Goal: Transaction & Acquisition: Purchase product/service

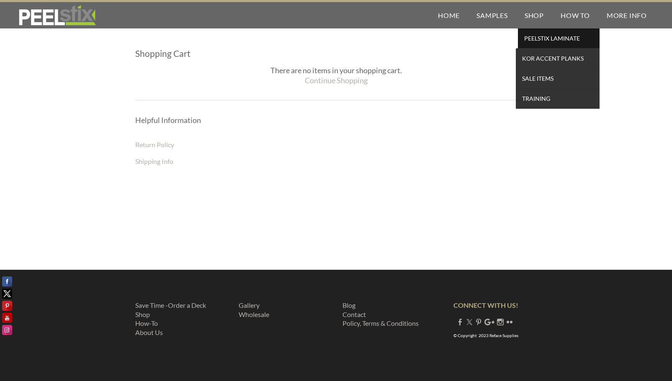
click at [544, 39] on span "PEELSTIX Laminate" at bounding box center [558, 38] width 77 height 11
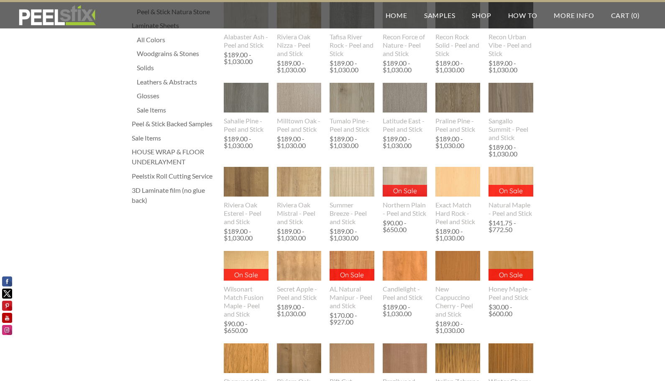
scroll to position [209, 0]
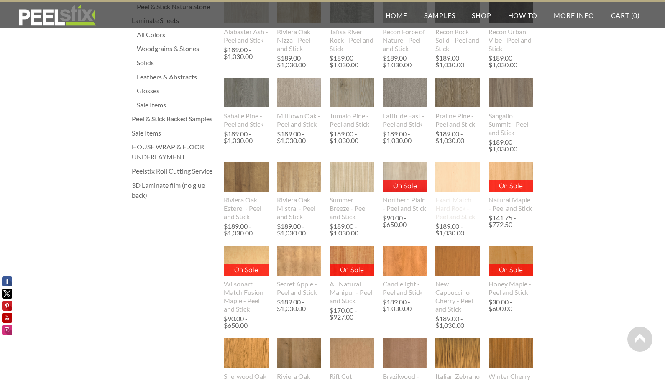
click at [462, 181] on img at bounding box center [458, 177] width 45 height 30
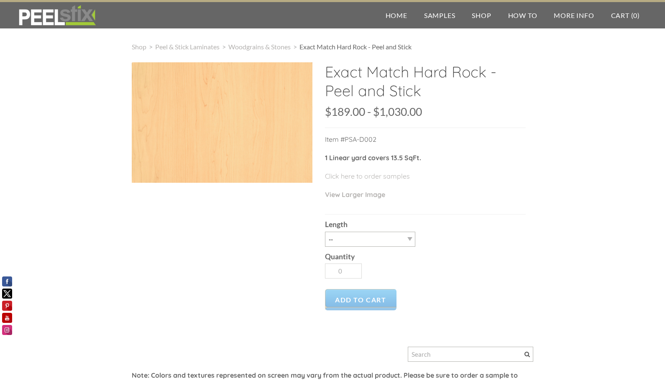
scroll to position [42, 0]
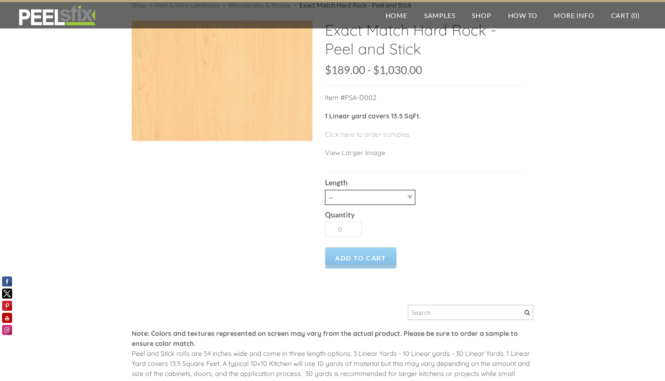
click at [403, 195] on select "-- 3LY 10LY 15LY 30LY" at bounding box center [370, 197] width 90 height 15
select select "3LY"
click at [325, 190] on select "-- 3LY 10LY 15LY 30LY" at bounding box center [370, 197] width 90 height 15
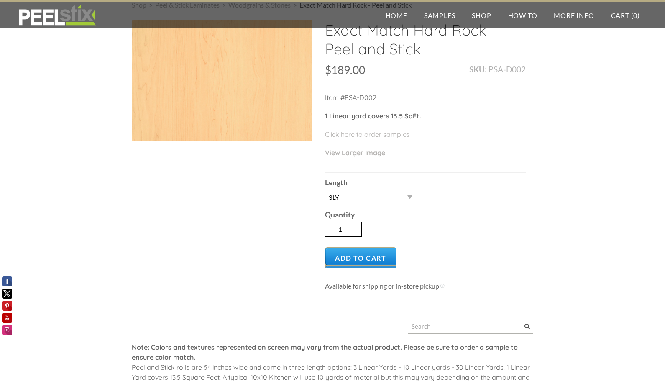
click at [348, 230] on input "1" at bounding box center [343, 229] width 37 height 15
type input "2"
click at [355, 228] on input "2" at bounding box center [343, 229] width 37 height 15
click at [354, 252] on span "Add to Cart" at bounding box center [361, 257] width 72 height 21
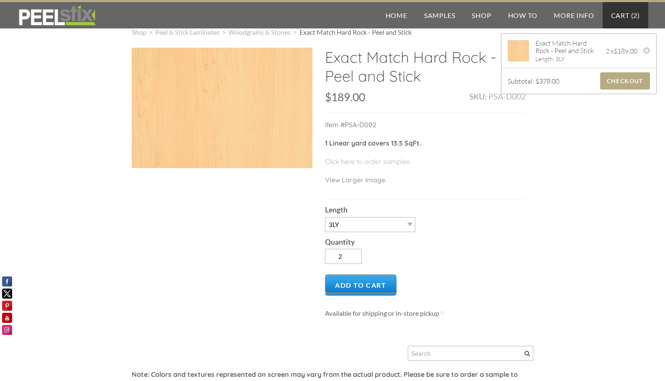
scroll to position [0, 0]
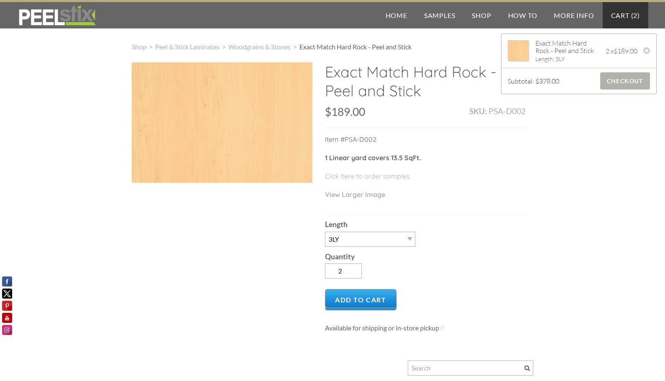
click at [618, 78] on span "Checkout" at bounding box center [626, 80] width 50 height 17
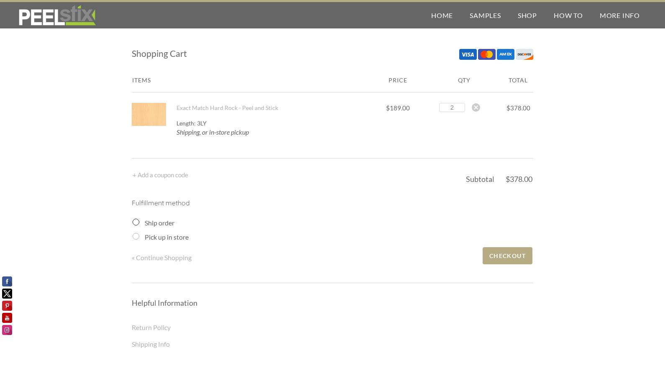
click at [134, 222] on input "Ship order" at bounding box center [136, 222] width 7 height 7
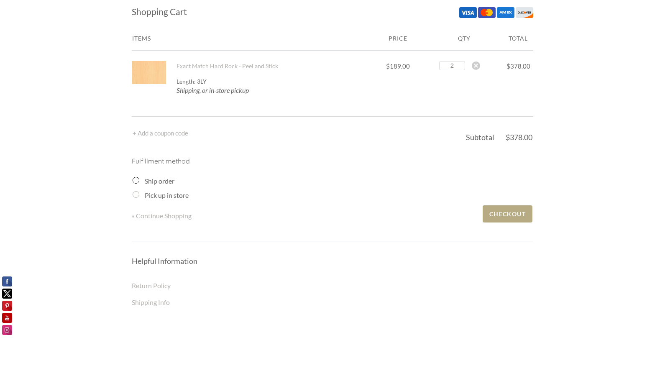
click at [506, 213] on span "Checkout" at bounding box center [508, 214] width 50 height 17
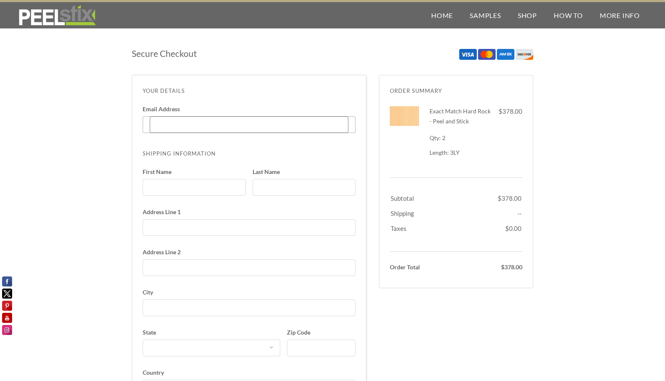
click at [235, 126] on input "Email Address Enter code" at bounding box center [249, 124] width 199 height 17
type input "[EMAIL_ADDRESS][DOMAIN_NAME]"
click at [204, 190] on input "First Name" at bounding box center [194, 187] width 103 height 17
type input "[PERSON_NAME]"
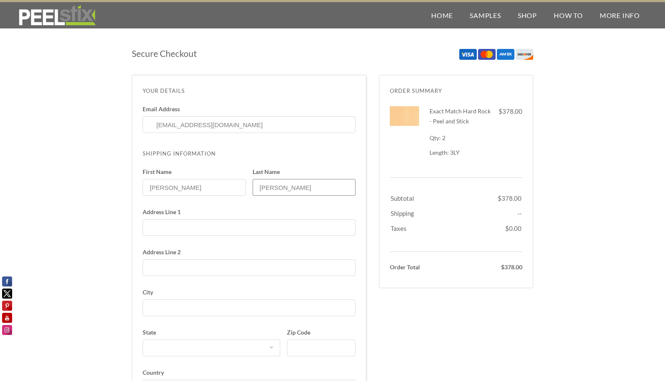
type input "[STREET_ADDRESS]"
select select "CA"
type input "9169284548"
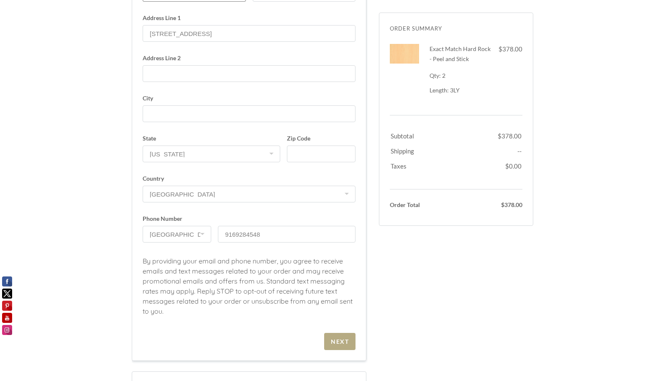
scroll to position [209, 0]
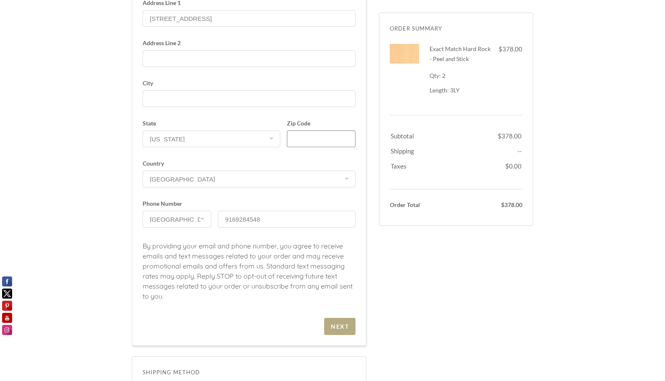
click at [320, 133] on input "Zip Code" at bounding box center [321, 139] width 69 height 17
type input "95835"
click at [340, 325] on div "Next" at bounding box center [340, 326] width 18 height 7
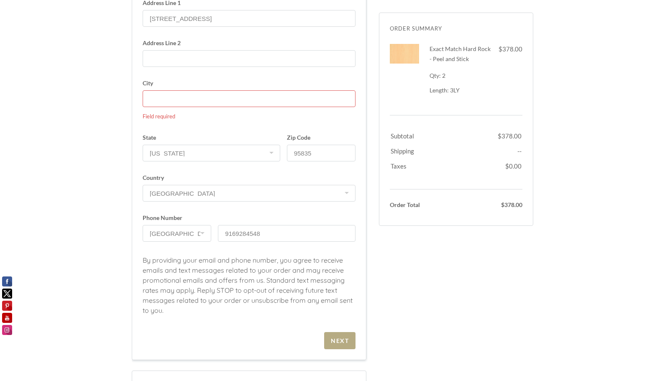
click at [188, 90] on input "City Field required" at bounding box center [249, 98] width 213 height 17
type input "[GEOGRAPHIC_DATA]"
click at [470, 318] on div "Secure Checkout Order Summary Dismiss Exact Match Hard Rock - Peel and Stick 2 …" at bounding box center [333, 165] width 402 height 665
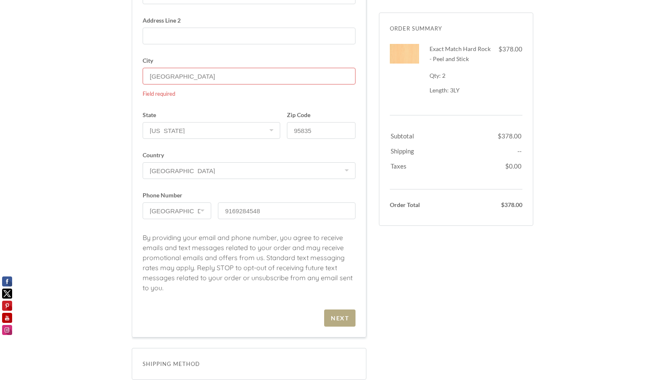
scroll to position [251, 0]
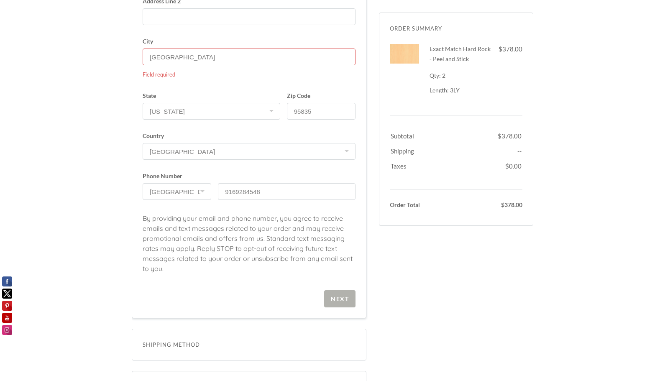
click at [342, 301] on div "Next" at bounding box center [340, 298] width 18 height 7
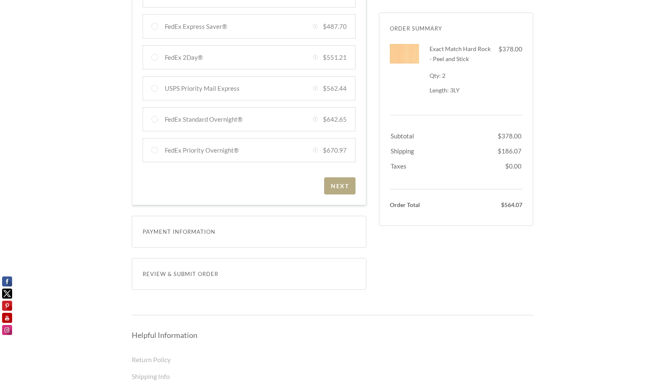
scroll to position [335, 0]
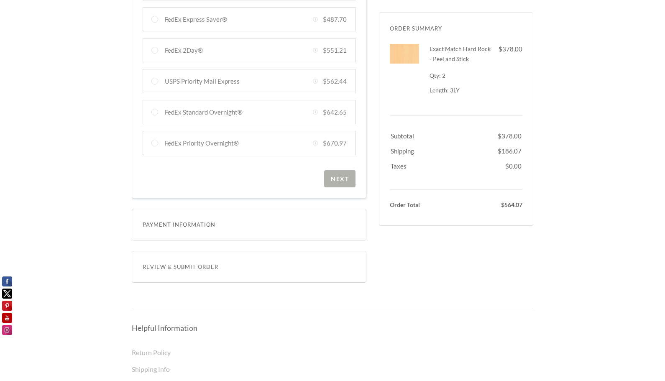
click at [331, 182] on div "Next" at bounding box center [340, 178] width 18 height 7
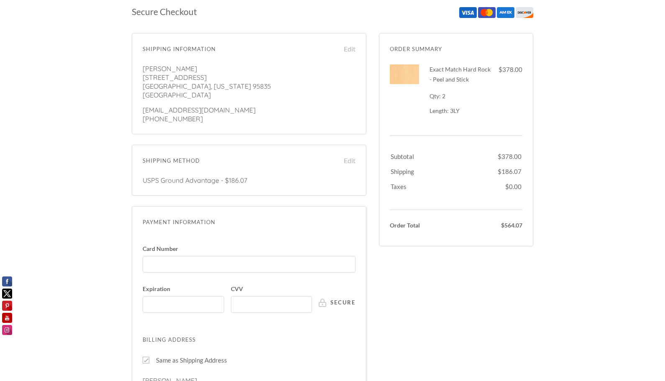
scroll to position [84, 0]
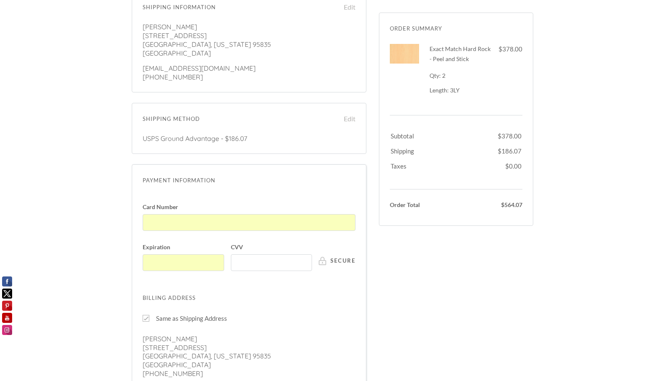
click at [303, 314] on div "Same as Shipping Address [PERSON_NAME] [STREET_ADDRESS] [GEOGRAPHIC_DATA], [US_…" at bounding box center [249, 345] width 213 height 65
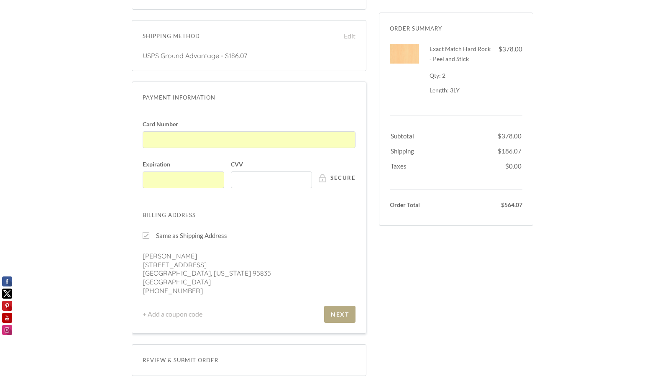
scroll to position [167, 0]
click at [146, 235] on div at bounding box center [146, 234] width 7 height 7
click at [146, 235] on input "Same as Shipping Address" at bounding box center [146, 234] width 7 height 7
checkbox input "false"
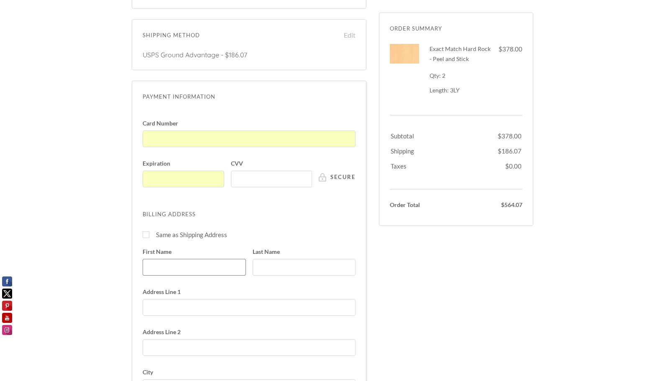
click at [160, 270] on input "First Name" at bounding box center [194, 267] width 103 height 17
type input "[PERSON_NAME]"
type input "[STREET_ADDRESS]"
select select "NV"
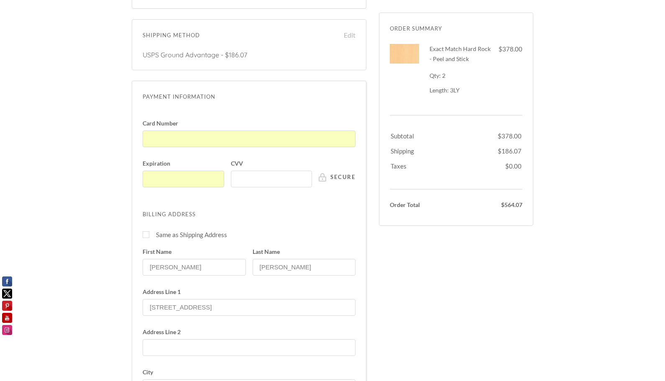
type input "7028736700"
drag, startPoint x: 374, startPoint y: 258, endPoint x: 385, endPoint y: 304, distance: 46.9
click at [375, 261] on div "Secure Checkout Order Summary Dismiss Exact Match Hard Rock - Peel and Stick 2 …" at bounding box center [333, 281] width 402 height 814
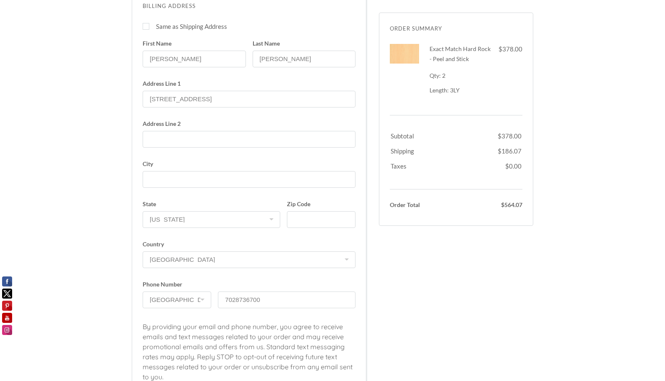
scroll to position [377, 0]
click at [318, 221] on input "Zip Code" at bounding box center [321, 219] width 69 height 17
type input "89146"
click at [491, 274] on div "Secure Checkout Order Summary Dismiss Exact Match Hard Rock - Peel and Stick 2 …" at bounding box center [333, 72] width 402 height 814
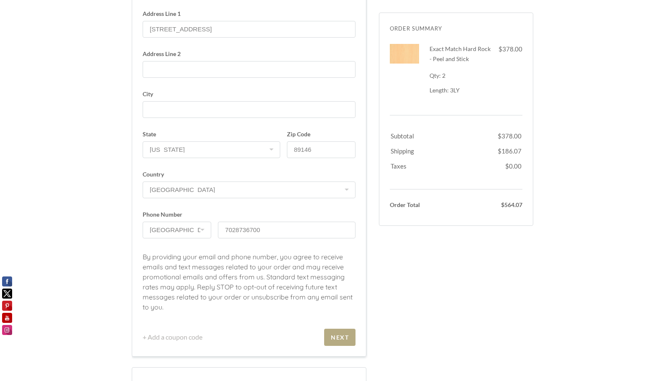
scroll to position [460, 0]
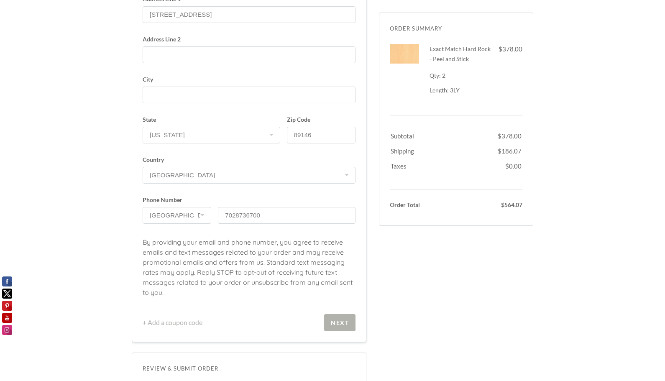
click at [337, 319] on div "Next" at bounding box center [340, 322] width 18 height 7
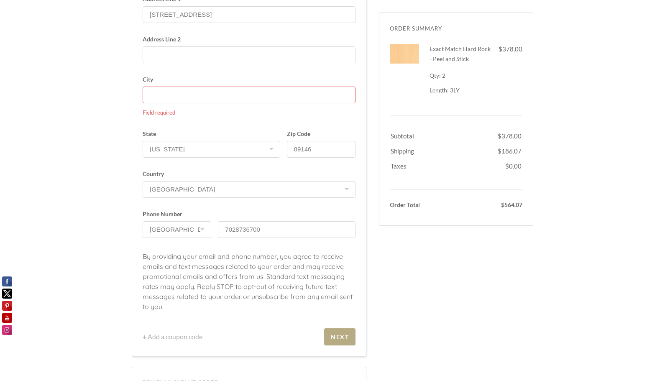
click at [198, 98] on input "City Field required" at bounding box center [249, 95] width 213 height 17
type input "[GEOGRAPHIC_DATA]"
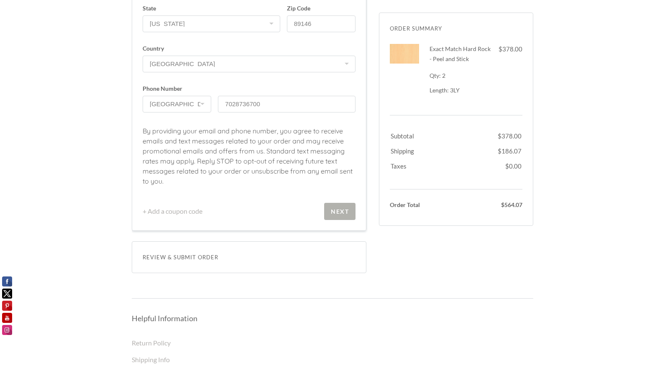
click at [341, 211] on div "Next" at bounding box center [340, 211] width 18 height 7
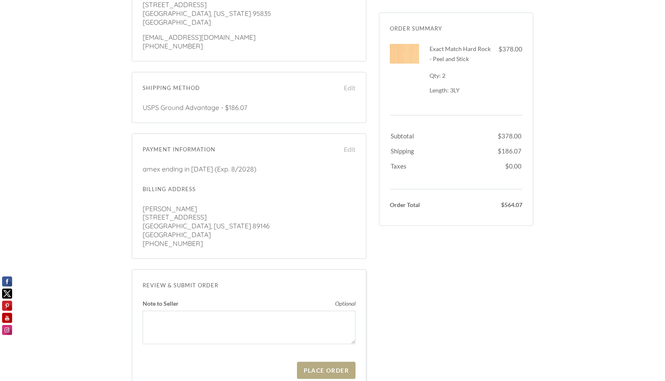
scroll to position [126, 0]
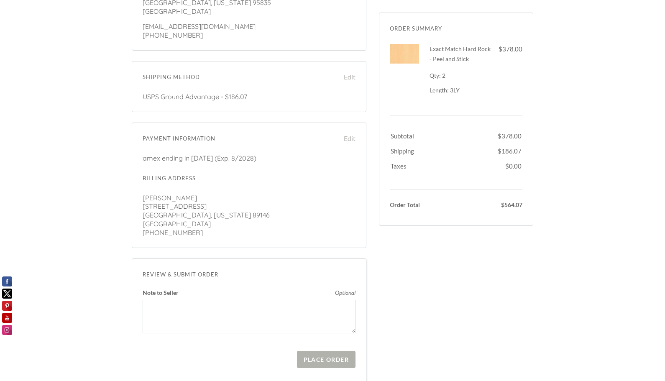
click at [319, 361] on div "Place Order" at bounding box center [326, 359] width 45 height 7
